Goal: Task Accomplishment & Management: Manage account settings

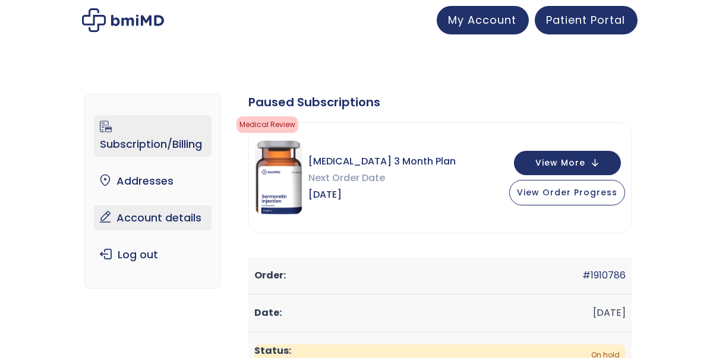
click at [149, 221] on link "Account details" at bounding box center [153, 218] width 118 height 25
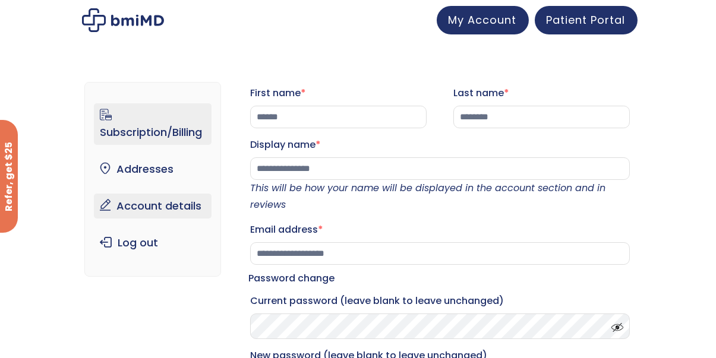
click at [164, 127] on link "Subscription/Billing" at bounding box center [153, 124] width 118 height 42
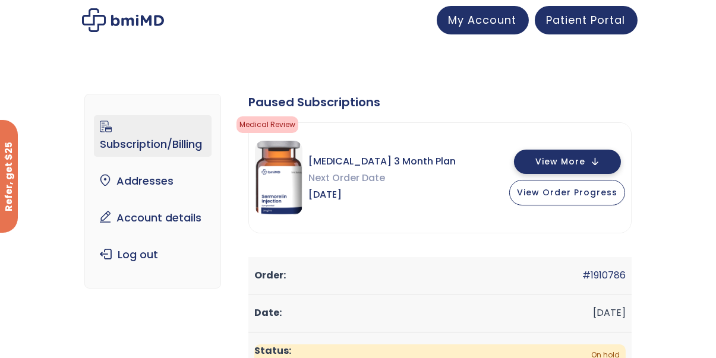
click at [555, 161] on span "View More" at bounding box center [560, 162] width 50 height 8
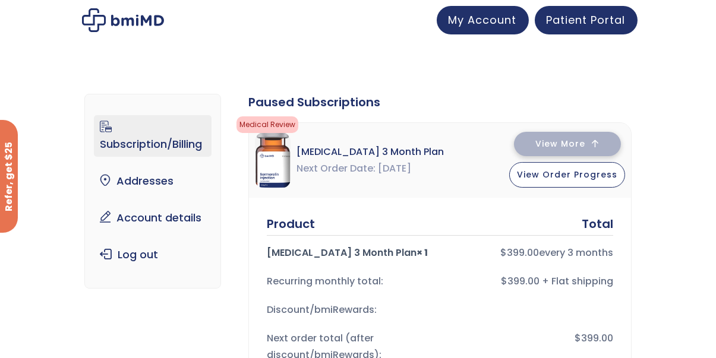
click at [553, 145] on span "View More" at bounding box center [560, 144] width 50 height 8
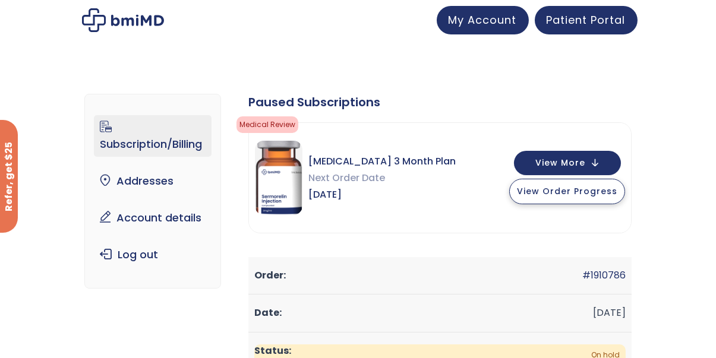
click at [554, 193] on span "View Order Progress" at bounding box center [567, 191] width 100 height 12
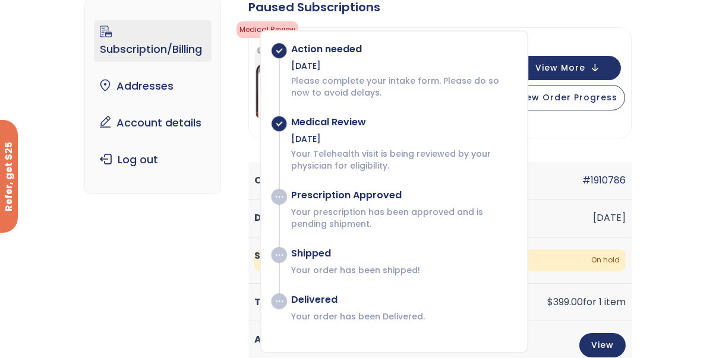
scroll to position [119, 0]
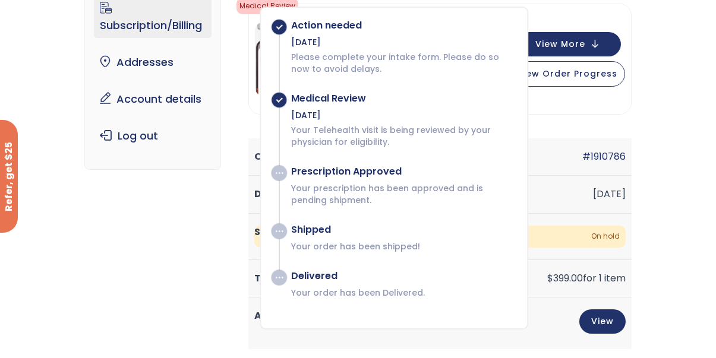
click at [550, 15] on div "Sermorelin 3 Month Plan Next Order Date Nov 25, 2025 View More View Order Progr…" at bounding box center [440, 59] width 382 height 110
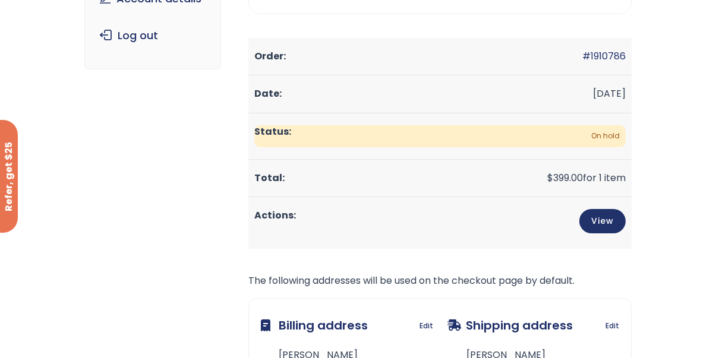
scroll to position [238, 0]
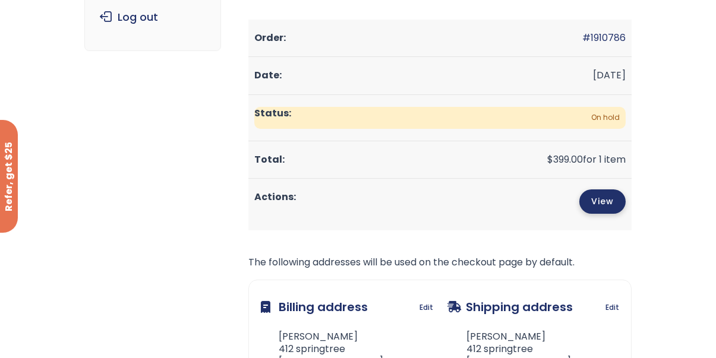
click at [604, 201] on link "View" at bounding box center [602, 202] width 46 height 24
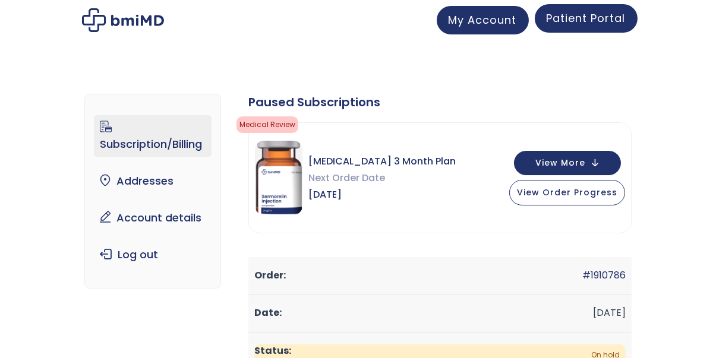
click at [595, 15] on span "Patient Portal" at bounding box center [586, 18] width 79 height 15
